Goal: Find specific page/section: Find specific page/section

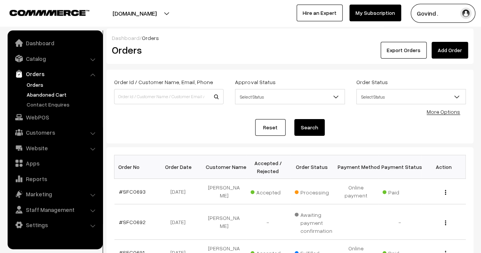
click at [45, 93] on link "Abandoned Cart" at bounding box center [62, 94] width 75 height 8
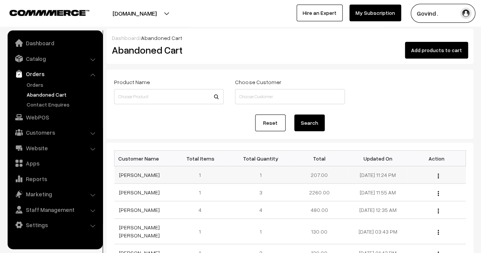
click at [437, 175] on img "button" at bounding box center [437, 175] width 1 height 5
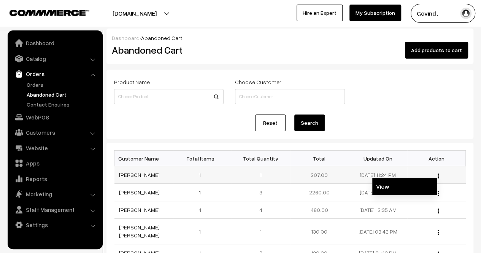
click at [413, 185] on link "View" at bounding box center [404, 186] width 65 height 17
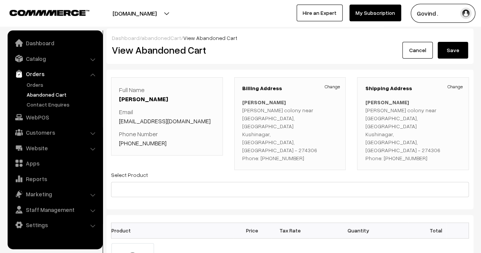
click at [413, 48] on link "Cancel" at bounding box center [417, 50] width 30 height 17
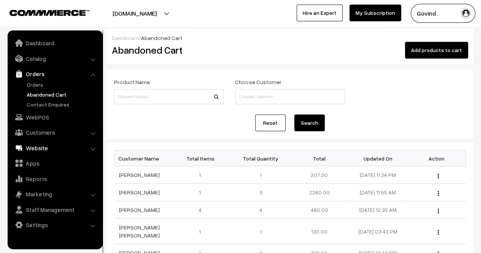
click at [50, 146] on link "Website" at bounding box center [54, 148] width 90 height 14
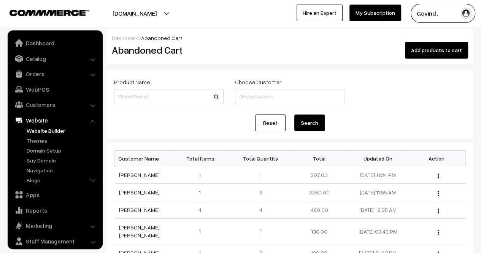
click at [44, 133] on link "Website Builder" at bounding box center [62, 131] width 75 height 8
